Goal: Information Seeking & Learning: Understand process/instructions

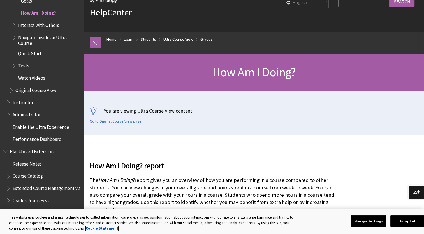
scroll to position [144, 0]
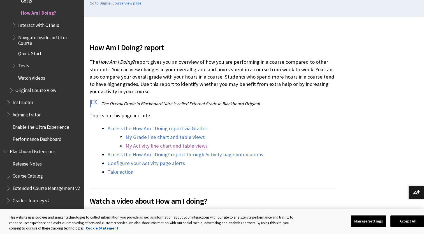
click at [191, 146] on link "My Activity line chart and table views" at bounding box center [167, 145] width 82 height 7
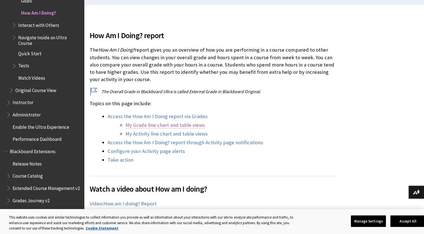
click at [175, 123] on link "My Grade line chart and table views" at bounding box center [165, 125] width 79 height 7
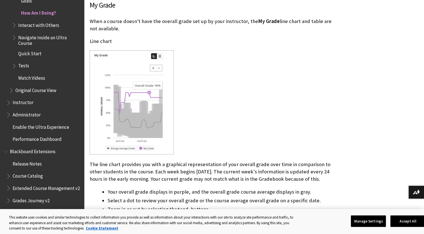
scroll to position [853, 0]
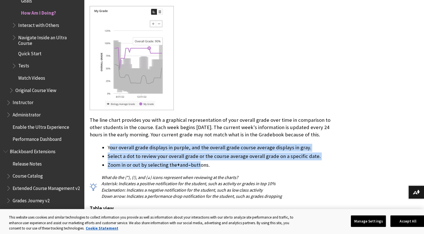
drag, startPoint x: 111, startPoint y: 148, endPoint x: 201, endPoint y: 163, distance: 90.9
click at [201, 163] on ul "Your overall grade displays in purple, and the overall grade course average dis…" at bounding box center [213, 155] width 246 height 25
click at [201, 163] on li "Zoom in or out by selecting the + and – buttons." at bounding box center [222, 165] width 228 height 8
click at [120, 139] on div "My Grade When a course doesn't have the overall grade set up by your instructor…" at bounding box center [213, 190] width 246 height 469
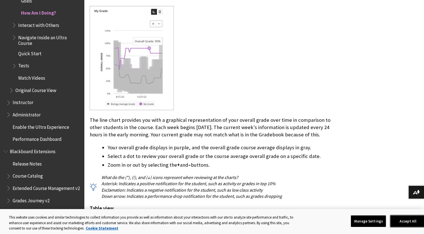
click at [406, 220] on button "Accept All" at bounding box center [407, 221] width 35 height 12
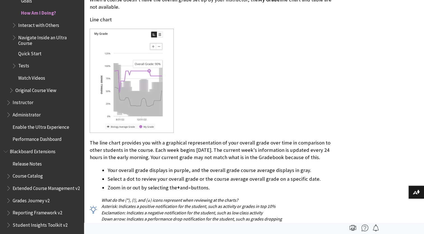
scroll to position [831, 0]
